Goal: Information Seeking & Learning: Check status

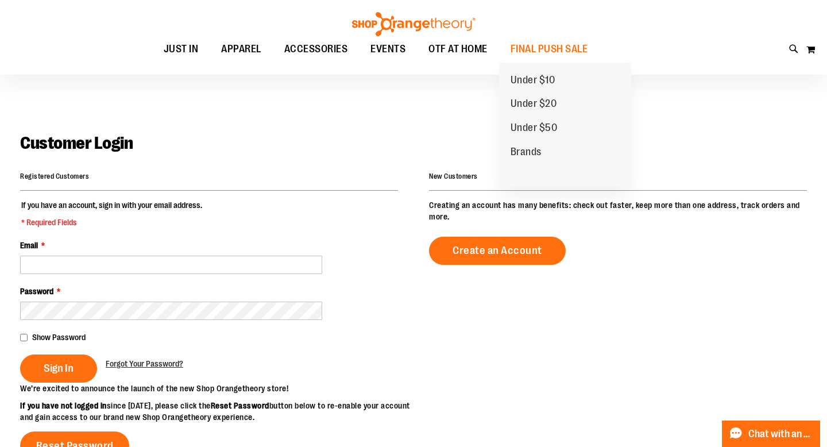
scroll to position [5, 0]
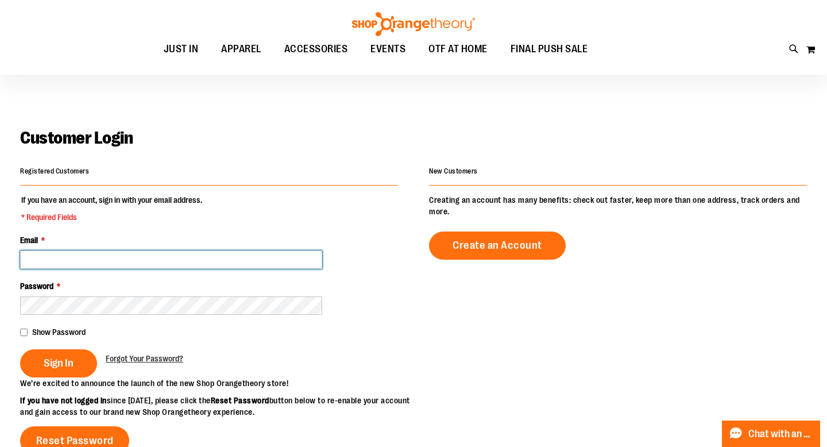
click at [149, 253] on input "Email *" at bounding box center [171, 259] width 302 height 18
type input "**********"
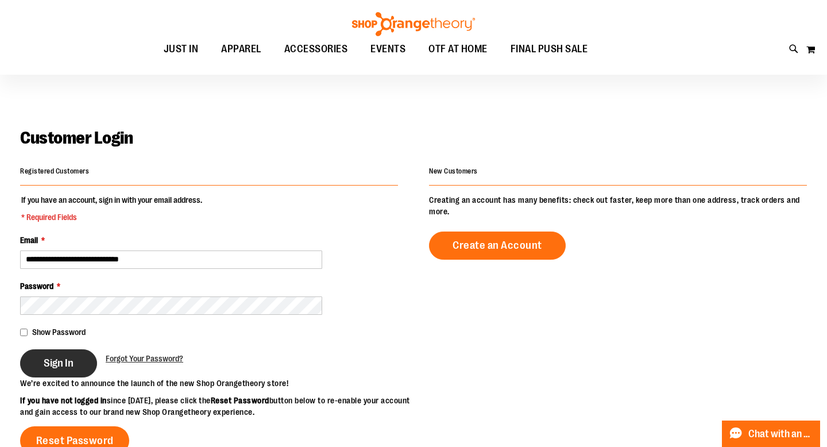
click at [57, 372] on button "Sign In" at bounding box center [58, 363] width 77 height 28
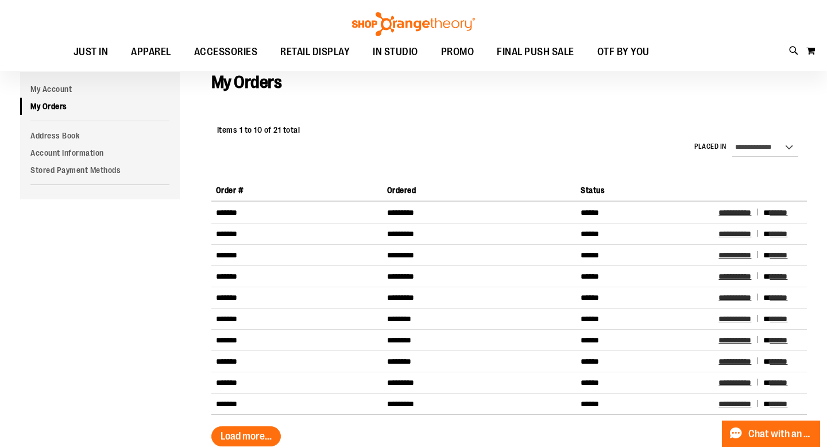
scroll to position [84, 0]
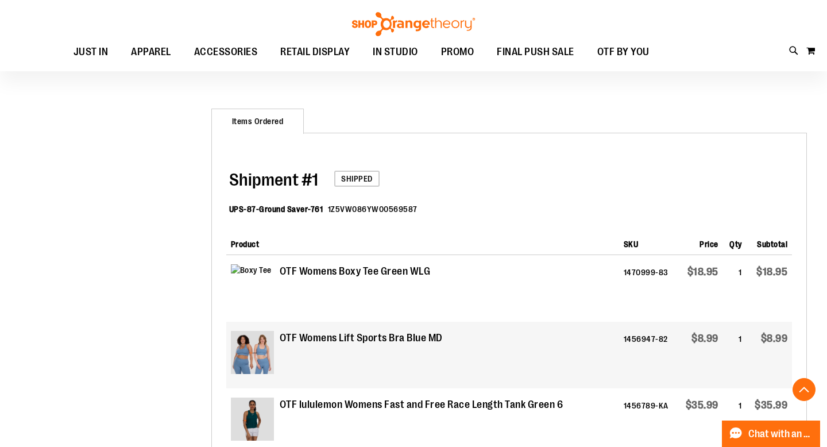
scroll to position [287, 0]
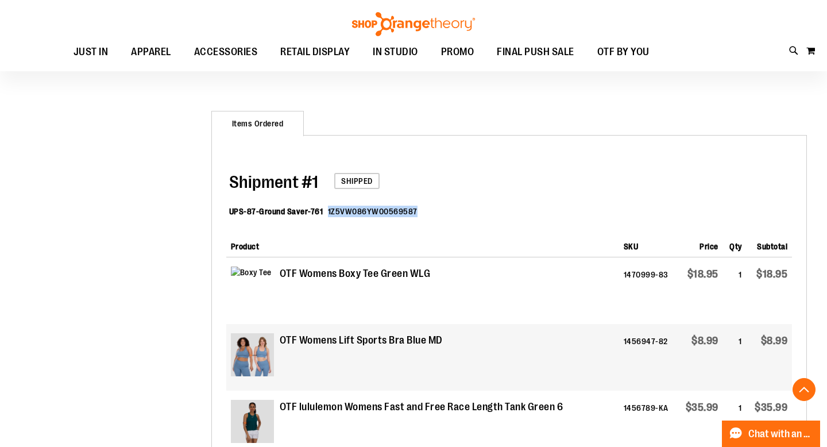
drag, startPoint x: 413, startPoint y: 210, endPoint x: 325, endPoint y: 214, distance: 88.0
click at [328, 214] on dd "1Z5VW086YW00569587" at bounding box center [373, 211] width 90 height 11
copy dd "1Z5VW086YW00569587"
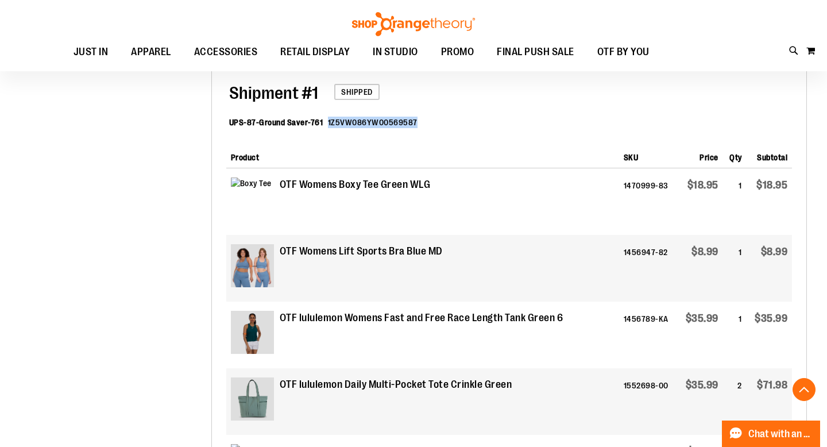
scroll to position [364, 0]
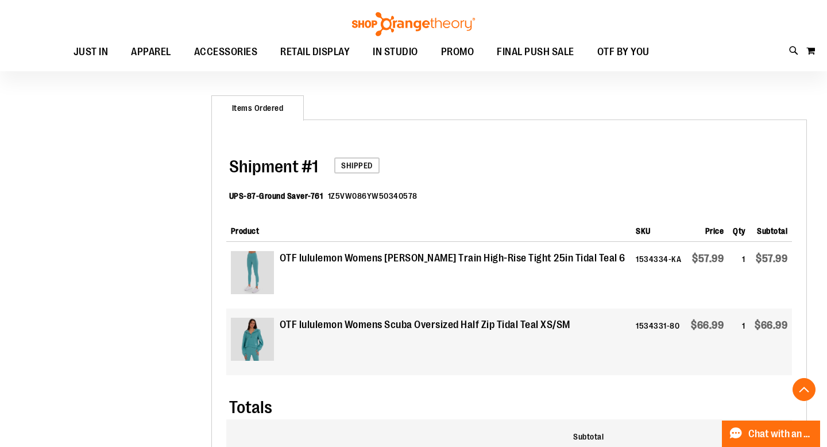
scroll to position [302, 0]
drag, startPoint x: 413, startPoint y: 198, endPoint x: 330, endPoint y: 203, distance: 83.5
click at [330, 203] on dl "UPS-87-Ground Saver-761 1Z5VW086YW50340578" at bounding box center [510, 197] width 563 height 37
drag, startPoint x: 414, startPoint y: 196, endPoint x: 326, endPoint y: 198, distance: 87.3
click at [326, 198] on dl "UPS-87-Ground Saver-761 1Z5VW086YW50340578" at bounding box center [510, 197] width 563 height 37
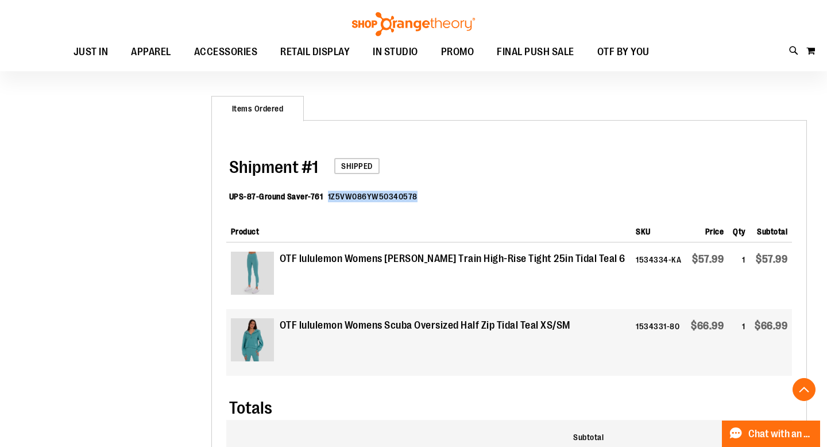
copy dd "1Z5VW086YW50340578"
click at [460, 213] on dl "UPS-87-Ground Saver-761 1Z5VW086YW50340578" at bounding box center [510, 197] width 563 height 37
